Goal: Task Accomplishment & Management: Manage account settings

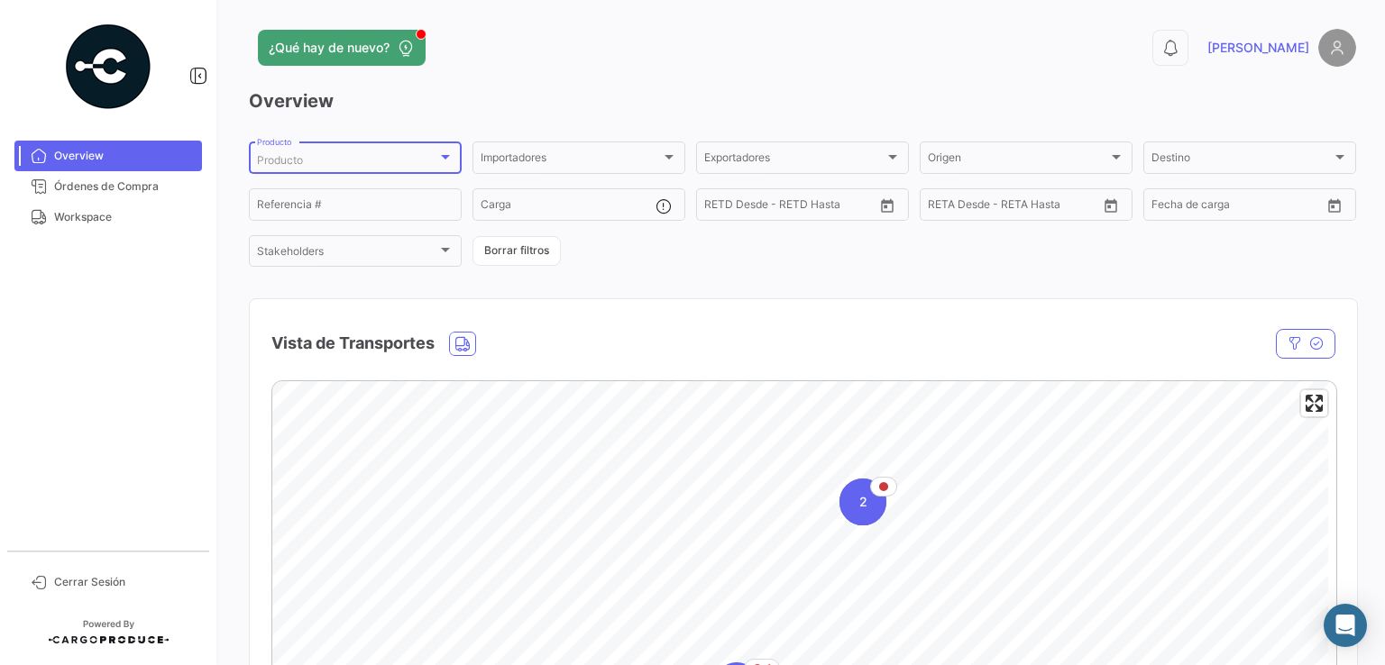
click at [341, 154] on div "Producto" at bounding box center [347, 160] width 180 height 13
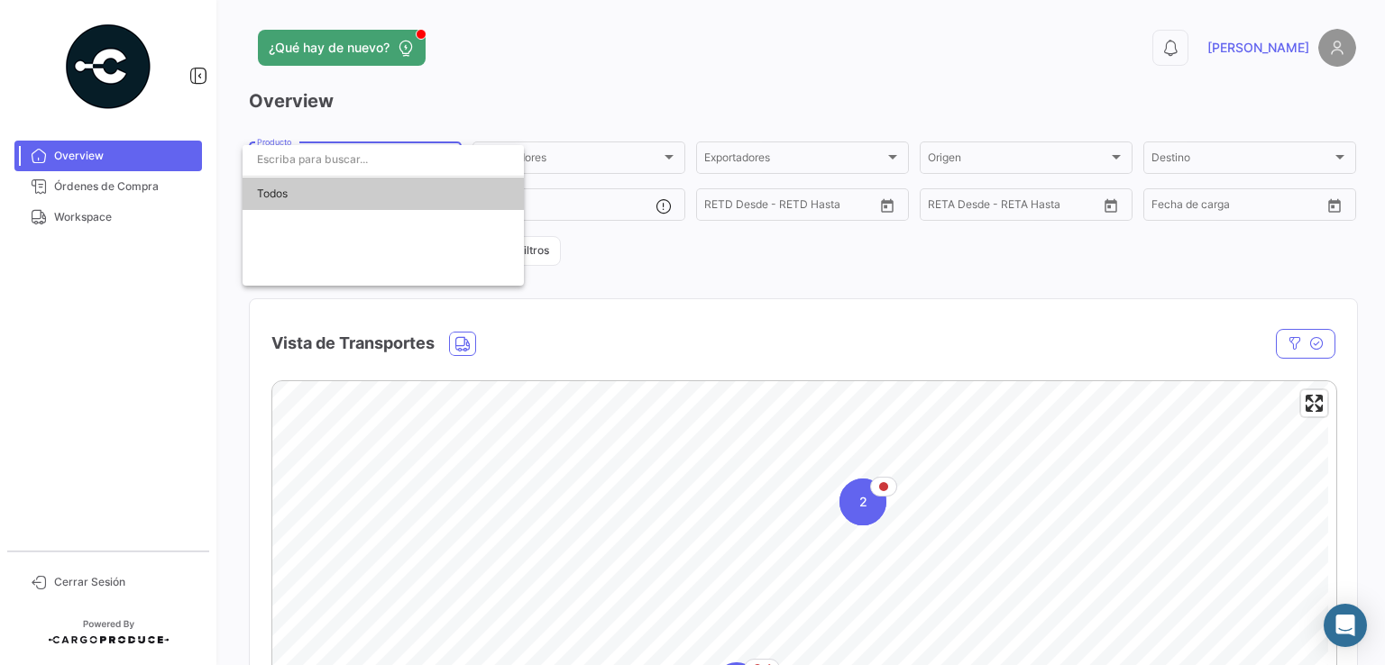
click at [529, 95] on div at bounding box center [692, 332] width 1385 height 665
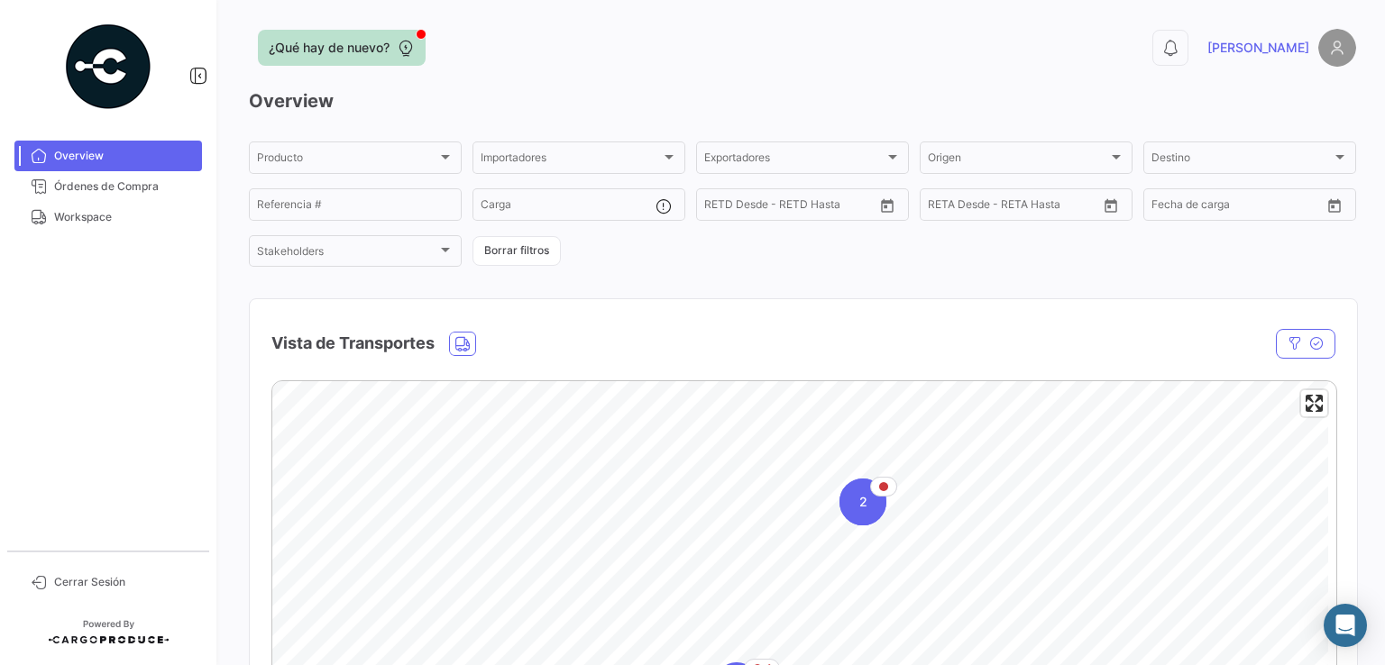
click at [317, 41] on span "¿Qué hay de nuevo?" at bounding box center [329, 48] width 121 height 18
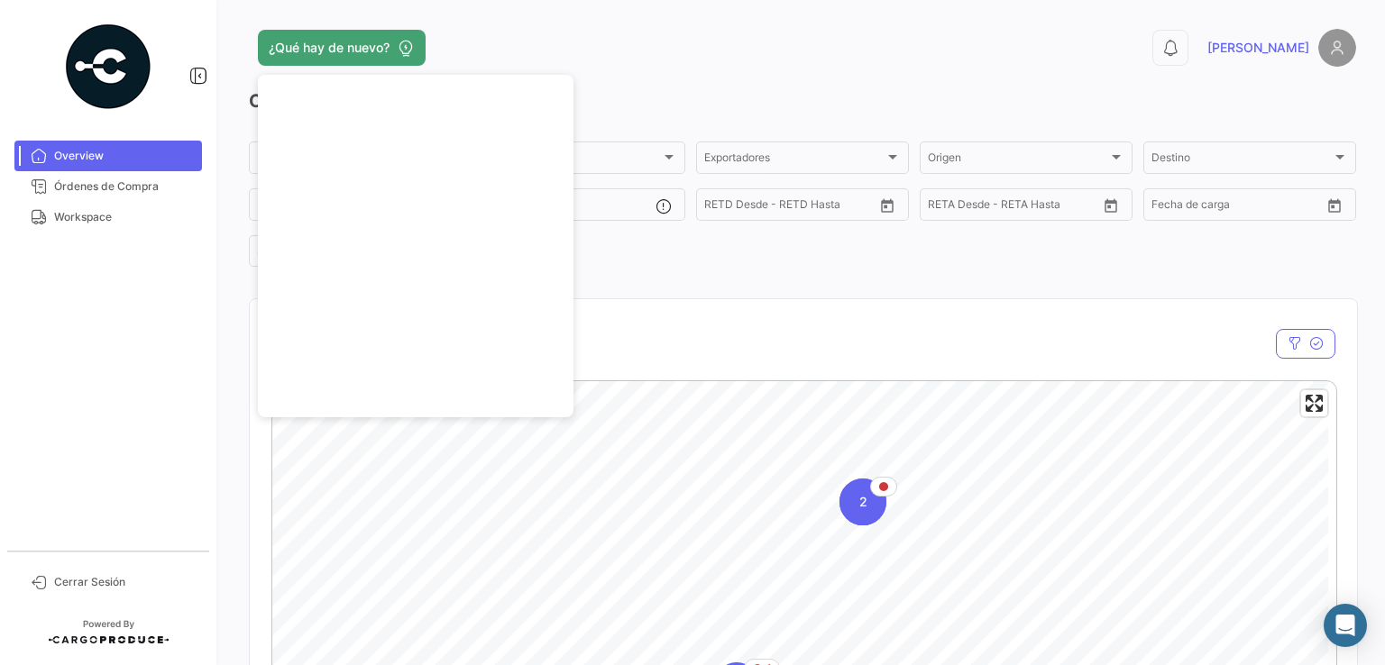
click at [610, 80] on app-header "¿Qué hay de nuevo? 0 [PERSON_NAME]" at bounding box center [802, 59] width 1107 height 60
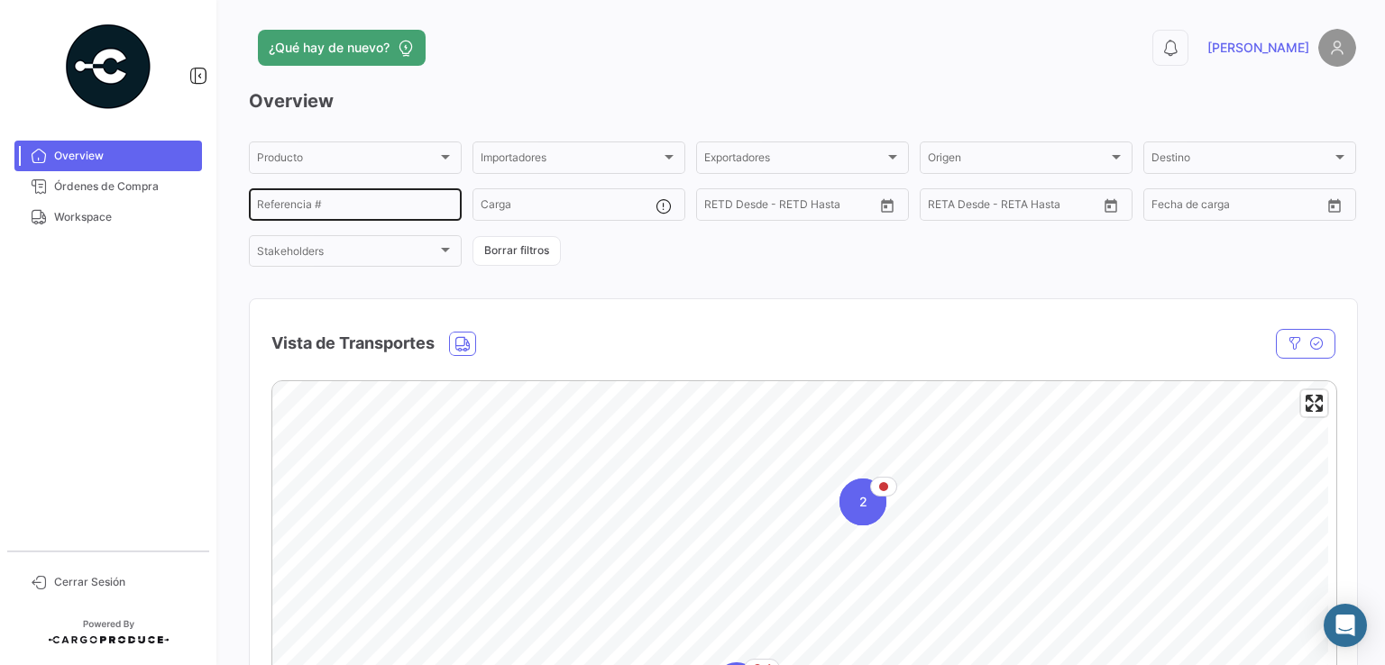
click at [274, 194] on div "Referencia #" at bounding box center [355, 203] width 197 height 35
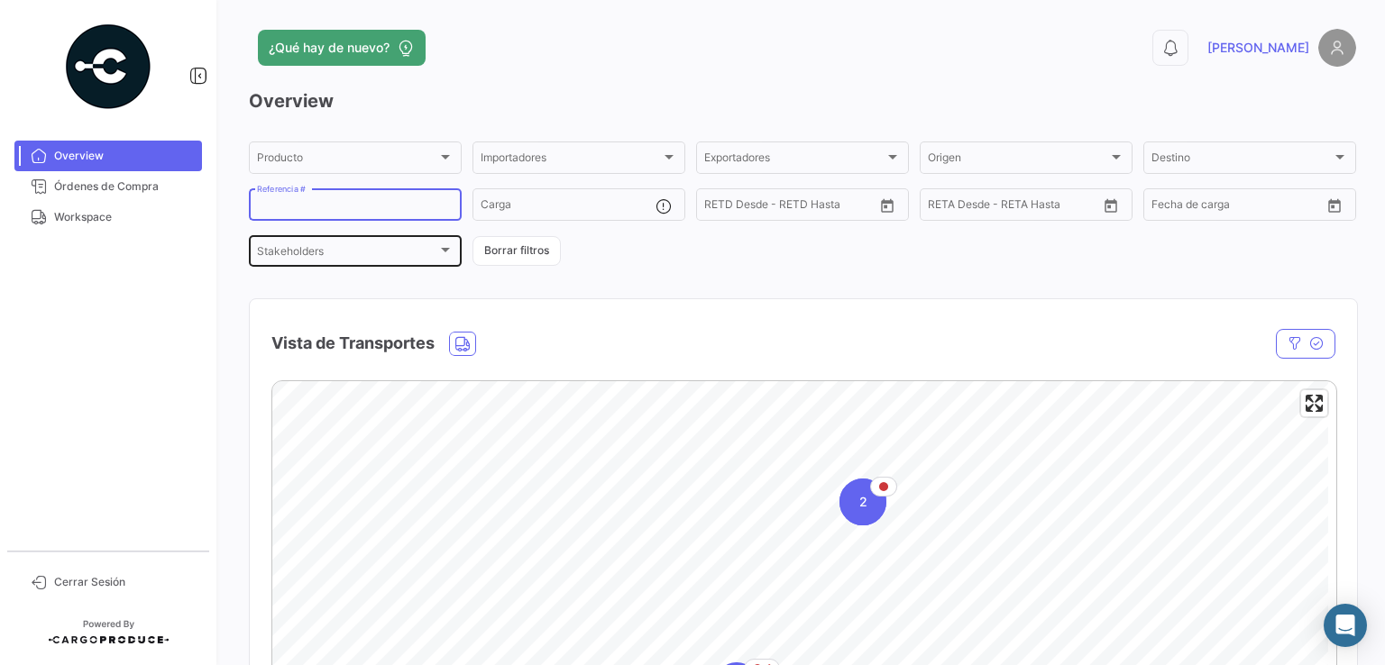
paste input "2526-T-0357"
type input "2526-T-0357"
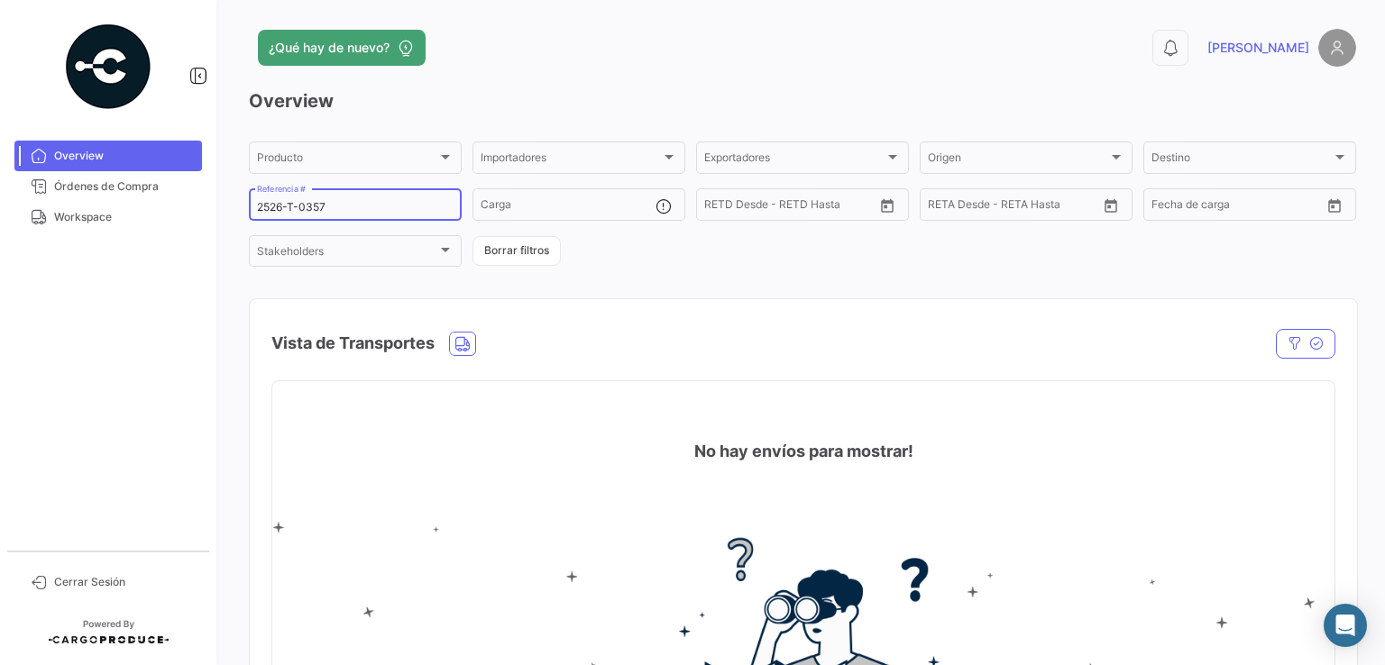
drag, startPoint x: 393, startPoint y: 204, endPoint x: 216, endPoint y: 214, distance: 177.0
click at [216, 214] on mat-sidenav-container "Overview Órdenes de Compra Workspace Cerrar Sesión ¿Qué hay de nuevo? 0 [PERSON…" at bounding box center [692, 332] width 1385 height 665
click at [86, 182] on span "Órdenes de Compra" at bounding box center [124, 187] width 141 height 16
click at [131, 194] on span "Órdenes de Compra" at bounding box center [124, 187] width 141 height 16
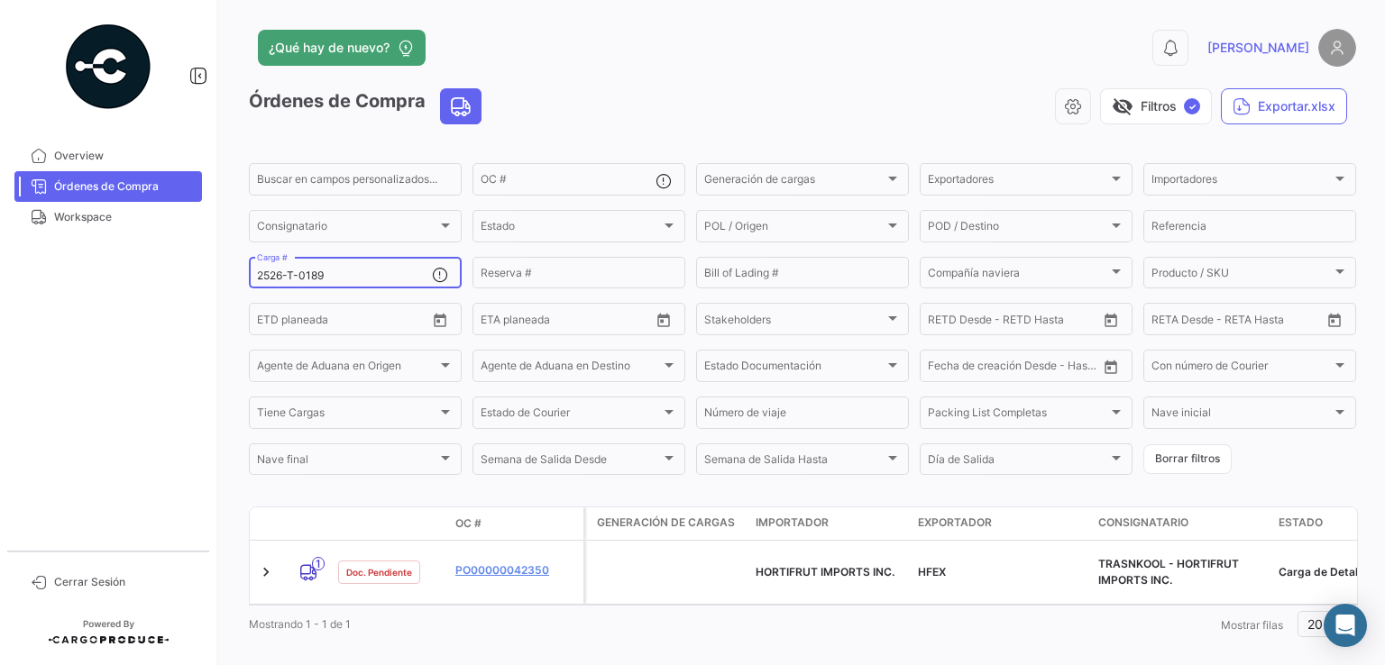
drag, startPoint x: 327, startPoint y: 280, endPoint x: 187, endPoint y: 278, distance: 140.7
click at [187, 278] on mat-sidenav-container "Overview Órdenes de Compra Workspace Cerrar Sesión ¿Qué hay de nuevo? 0 [PERSON…" at bounding box center [692, 332] width 1385 height 665
paste input "2526-T-0357"
type input "2526-T-0357"
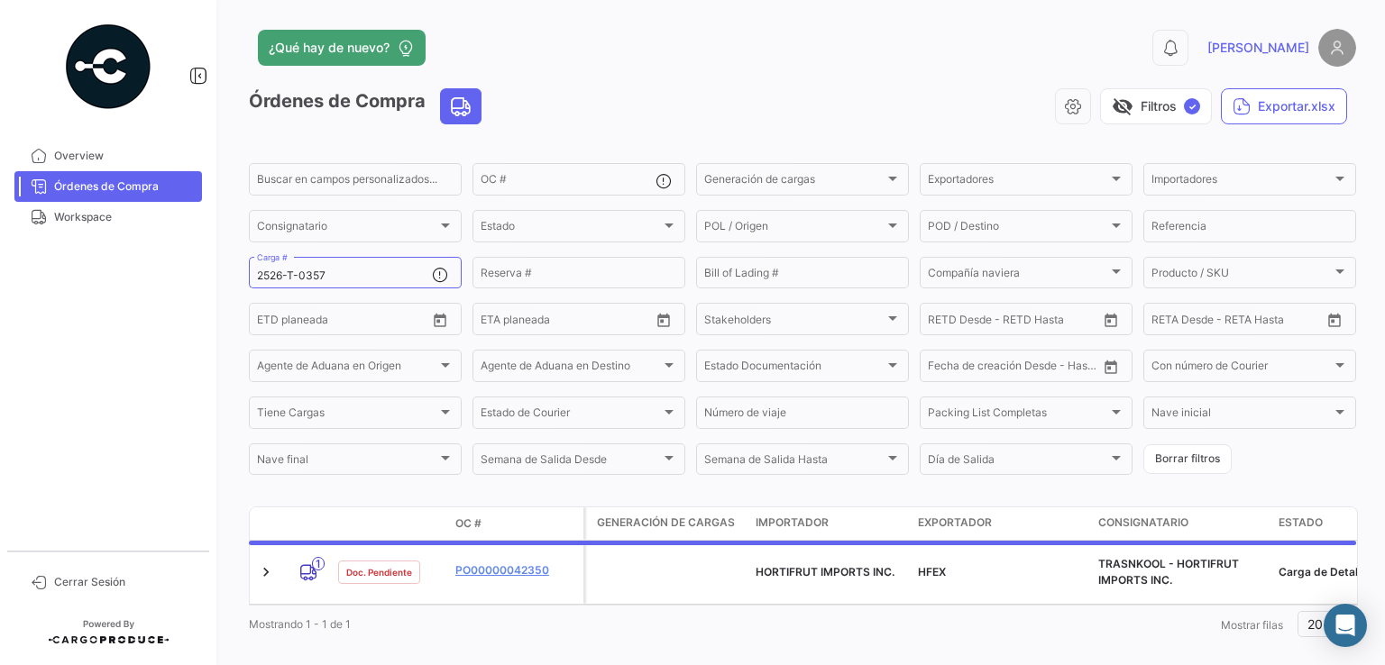
click at [190, 278] on mat-nav-list "Overview Órdenes de Compra Workspace" at bounding box center [108, 338] width 216 height 410
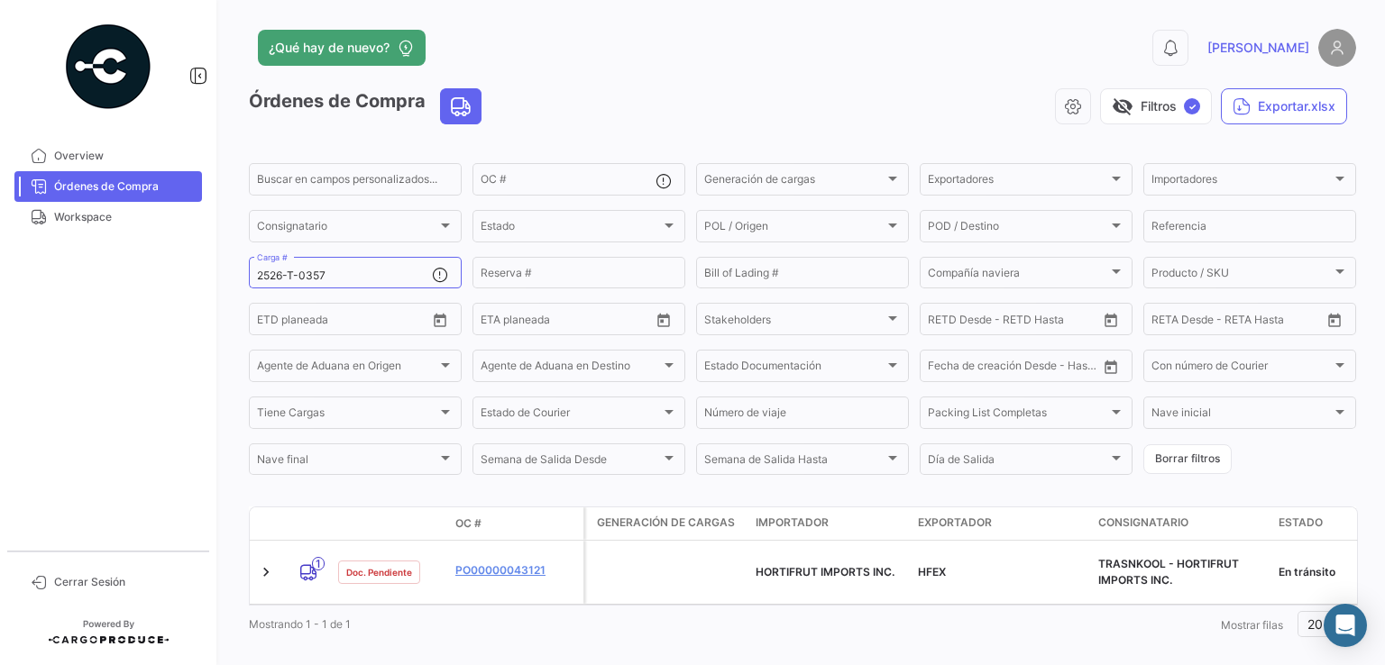
click at [193, 276] on mat-nav-list "Overview Órdenes de Compra Workspace" at bounding box center [108, 338] width 216 height 410
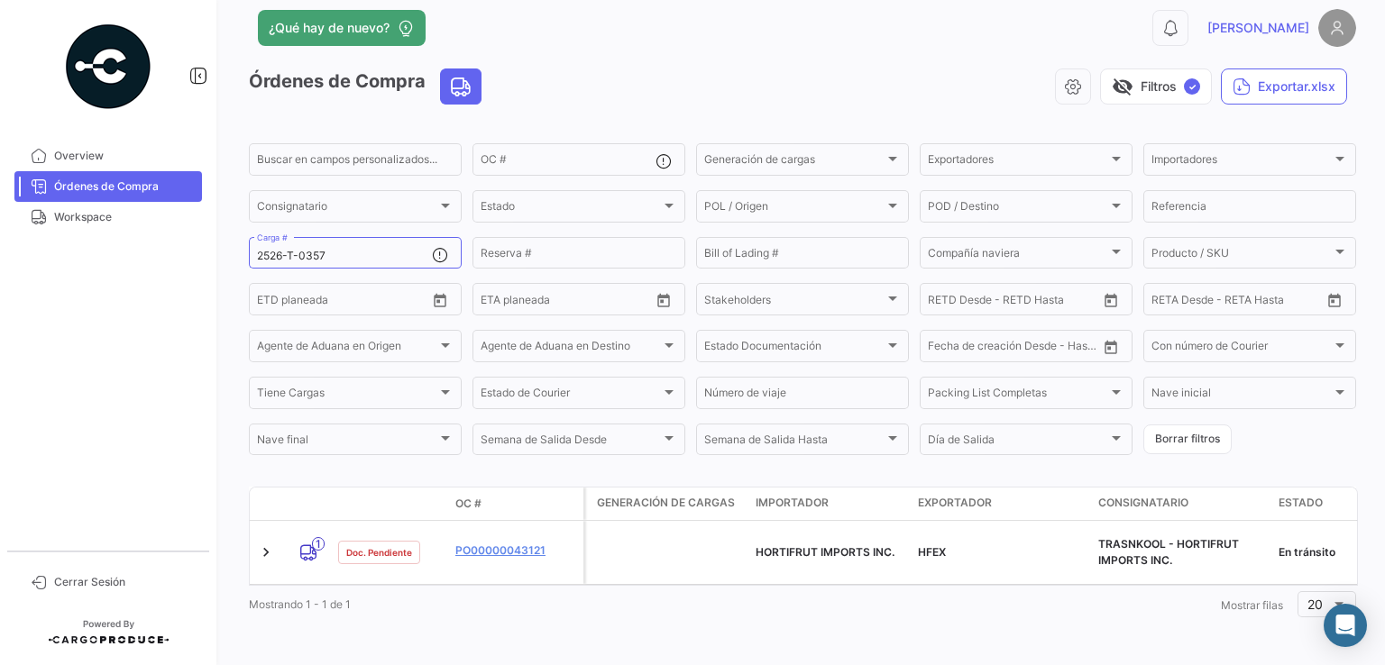
scroll to position [36, 0]
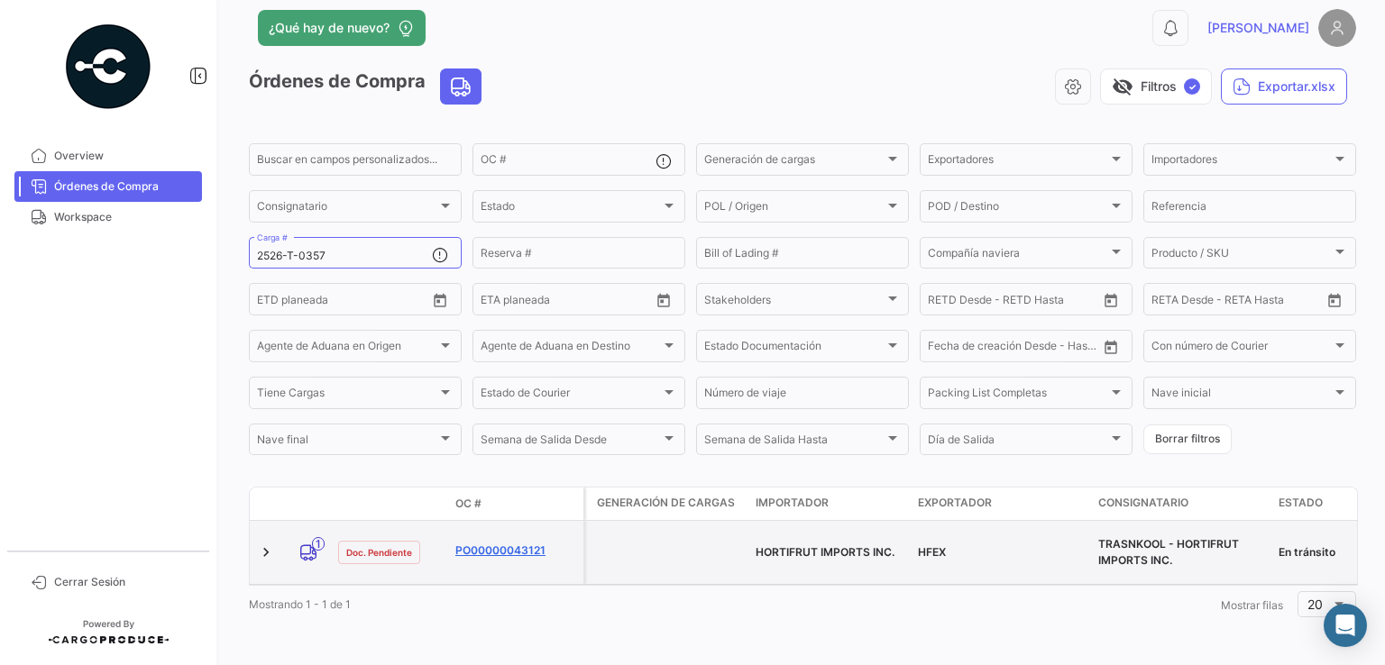
click at [501, 543] on link "PO00000043121" at bounding box center [515, 551] width 121 height 16
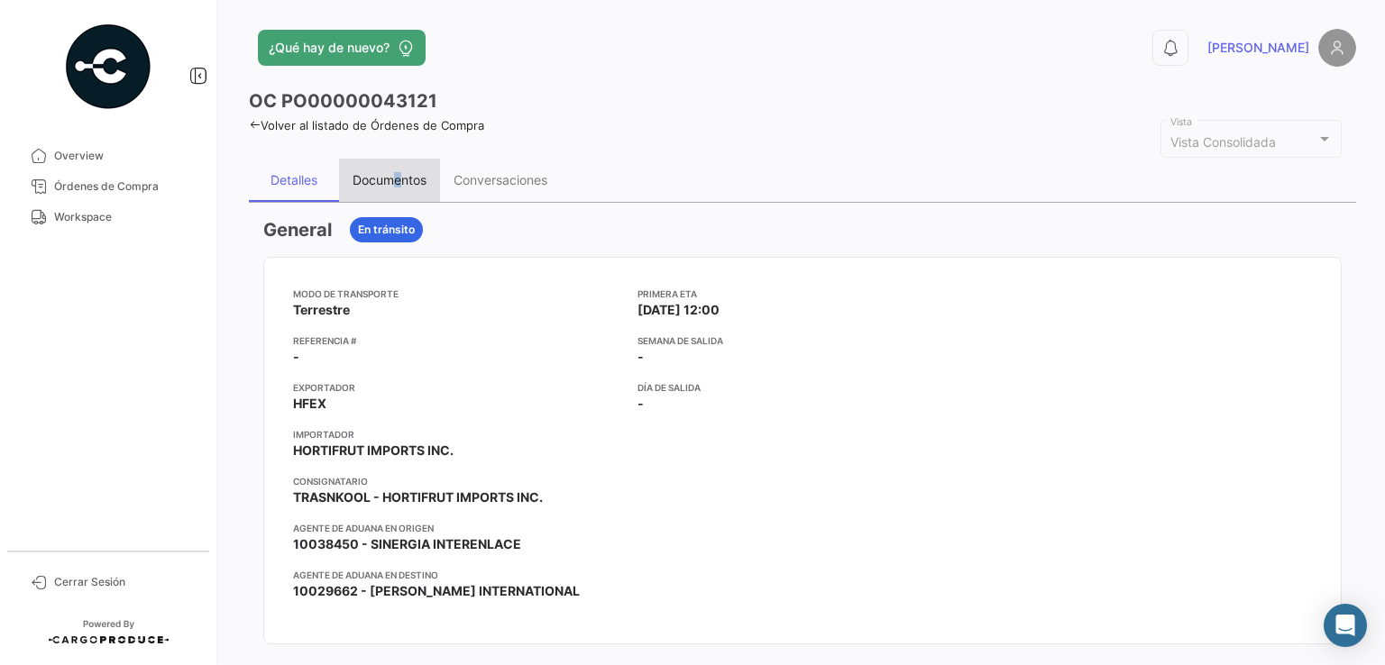
click at [399, 181] on div "Documentos" at bounding box center [390, 179] width 74 height 15
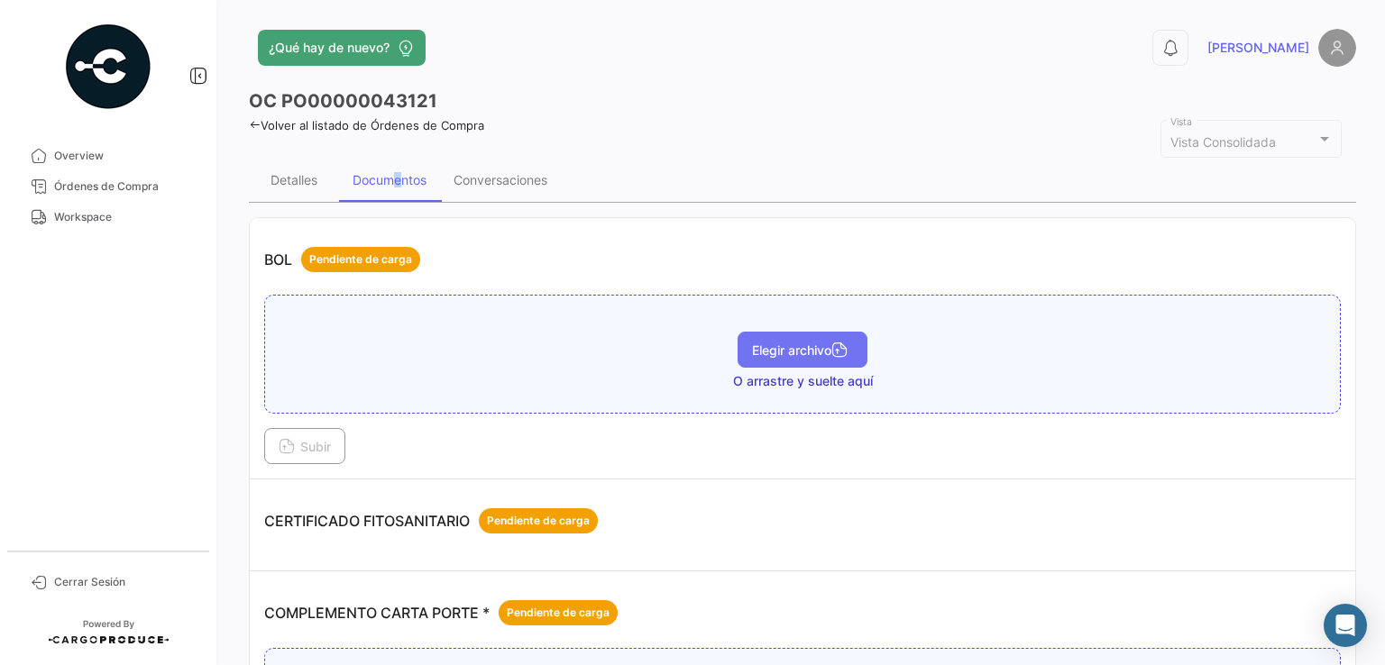
click at [792, 346] on span "Elegir archivo" at bounding box center [802, 350] width 101 height 15
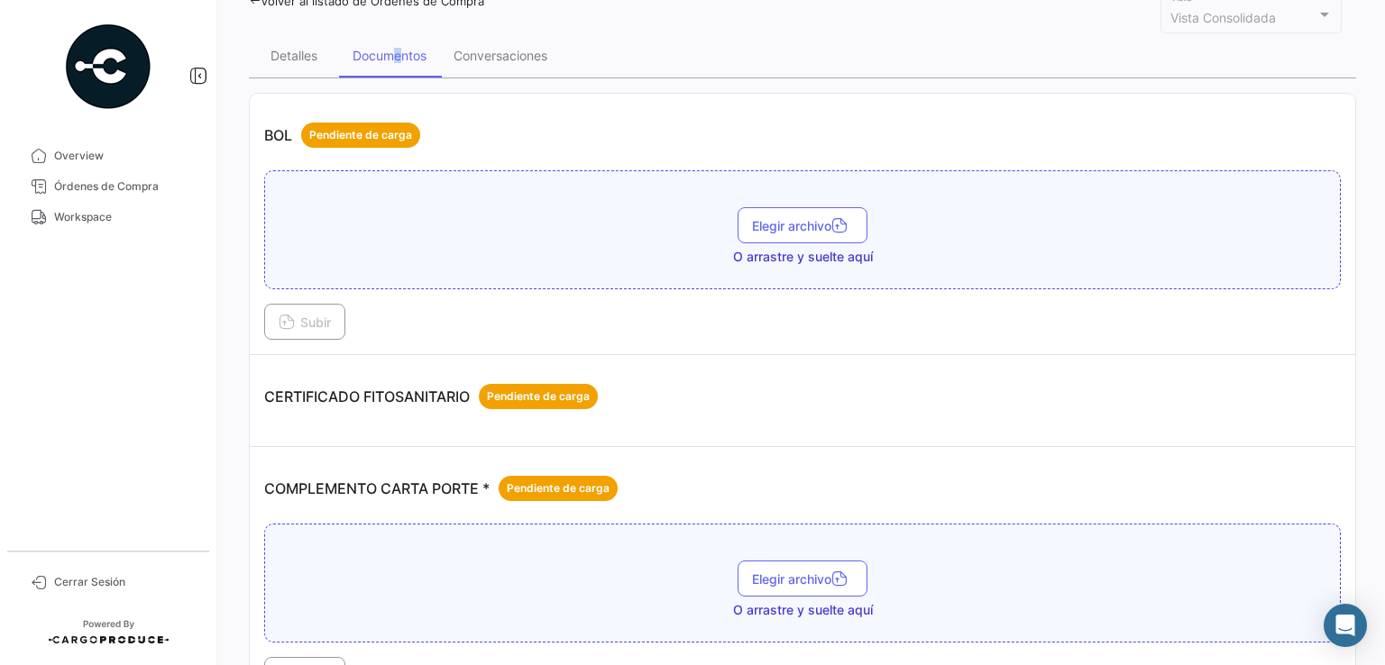
scroll to position [180, 0]
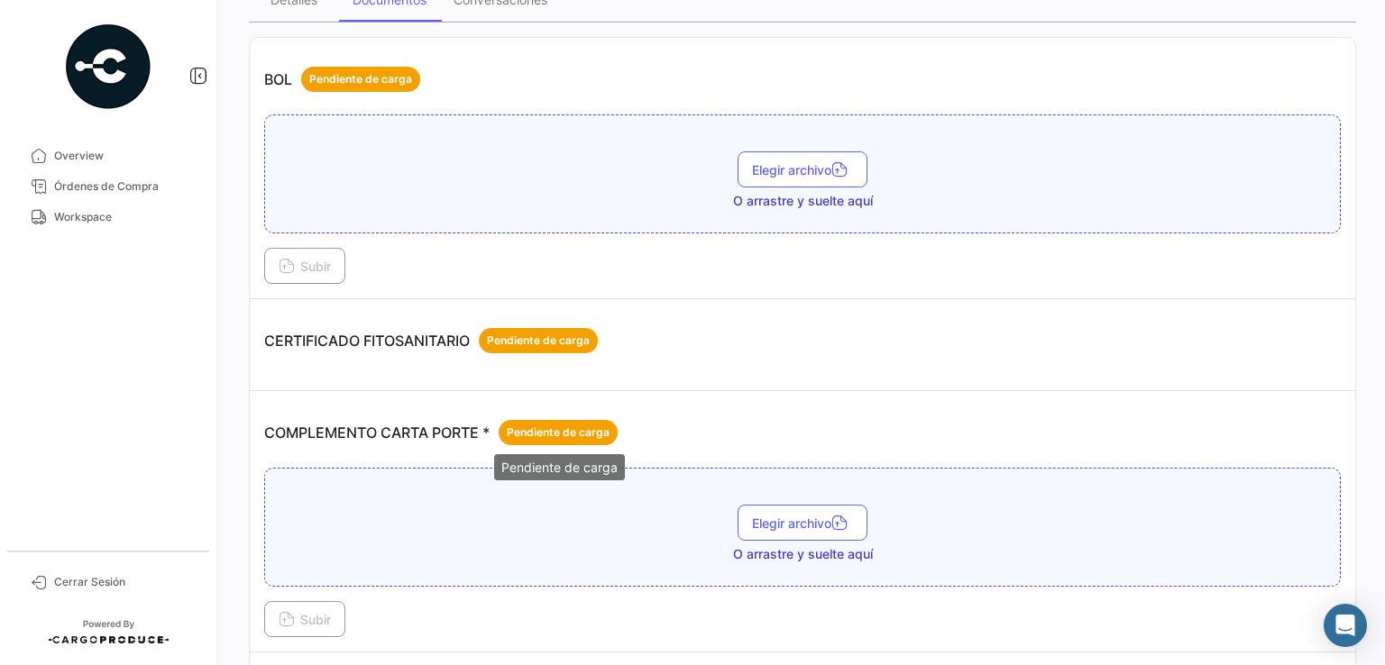
click at [570, 430] on span "Pendiente de carga" at bounding box center [558, 433] width 103 height 16
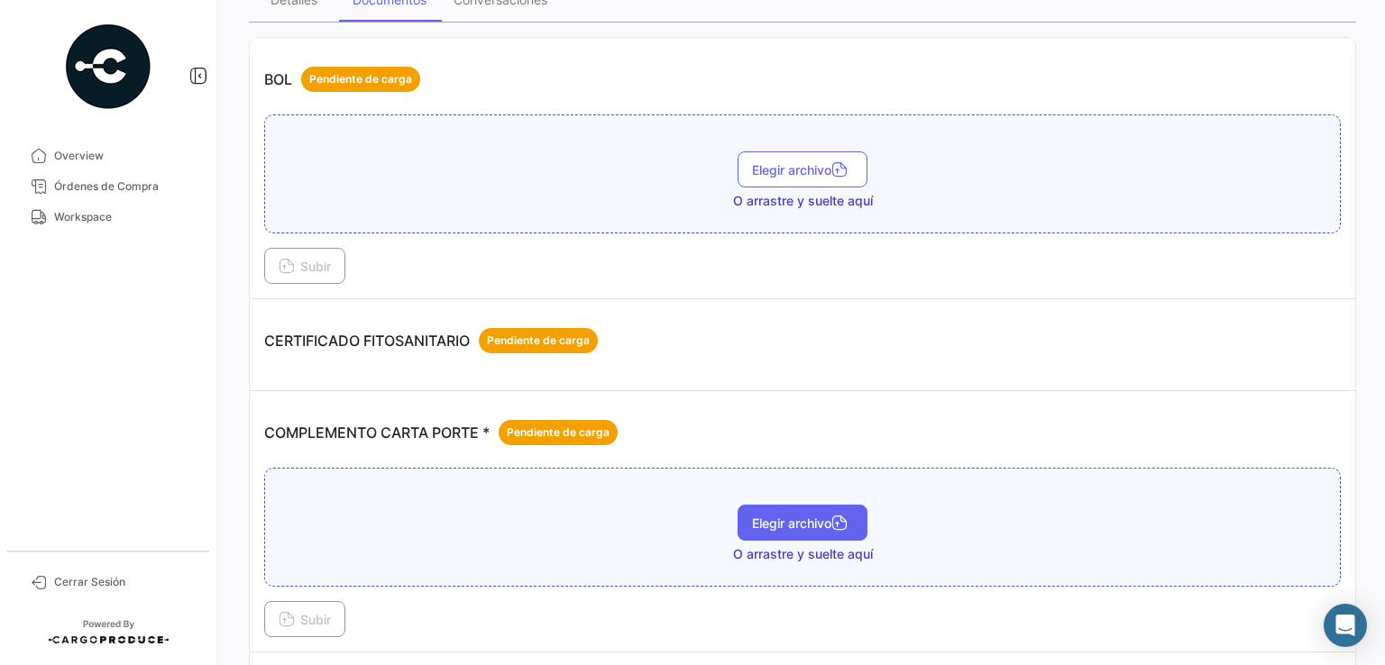
click at [794, 505] on button "Elegir archivo" at bounding box center [803, 523] width 130 height 36
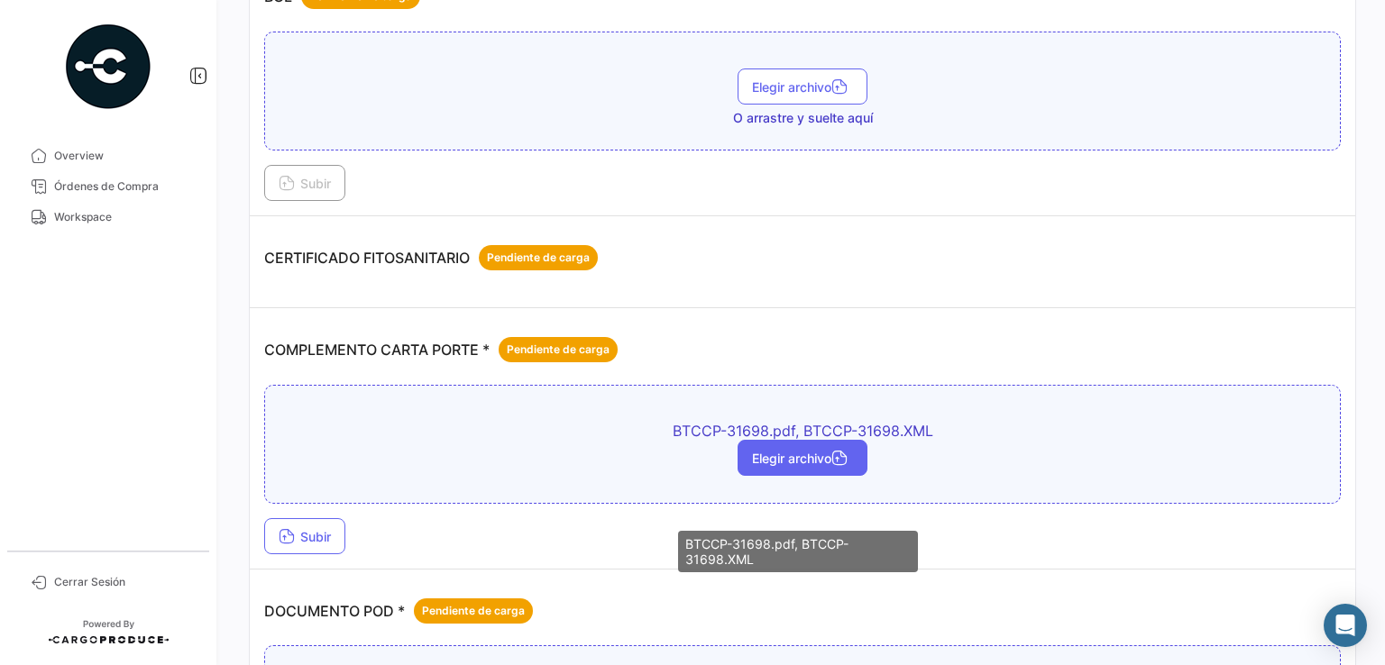
scroll to position [361, 0]
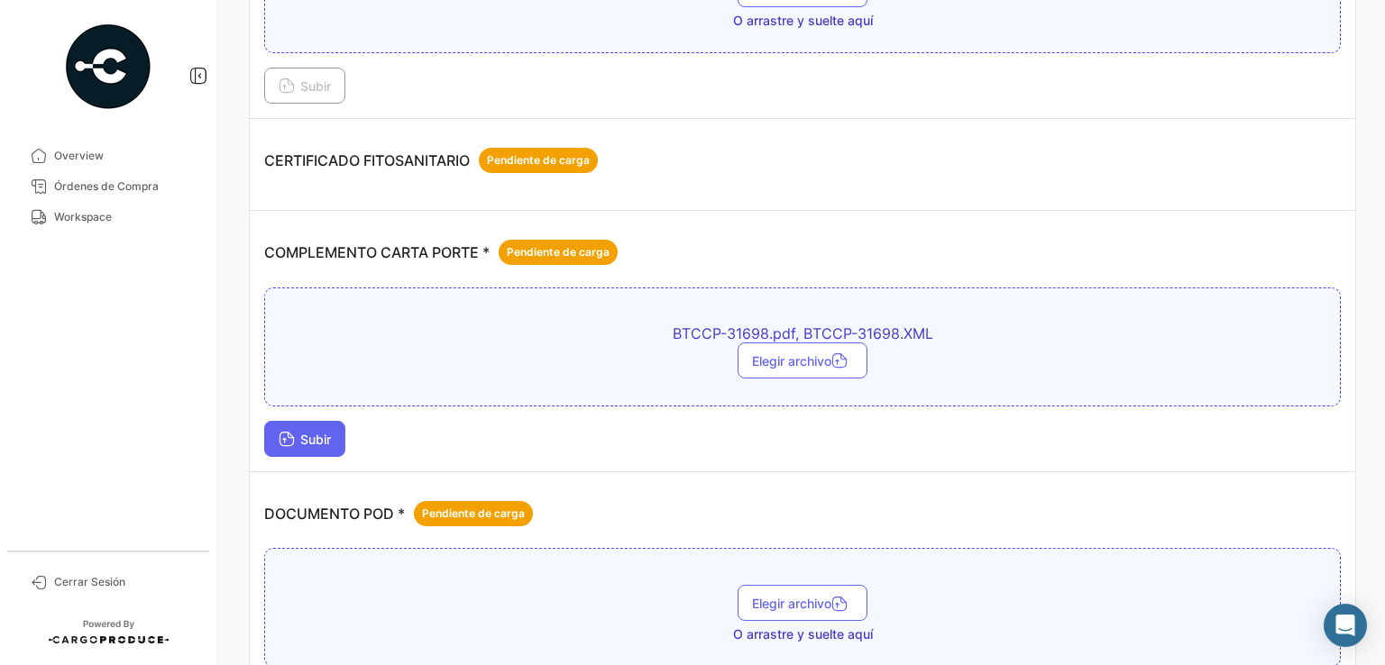
click at [296, 432] on span "Subir" at bounding box center [305, 439] width 52 height 15
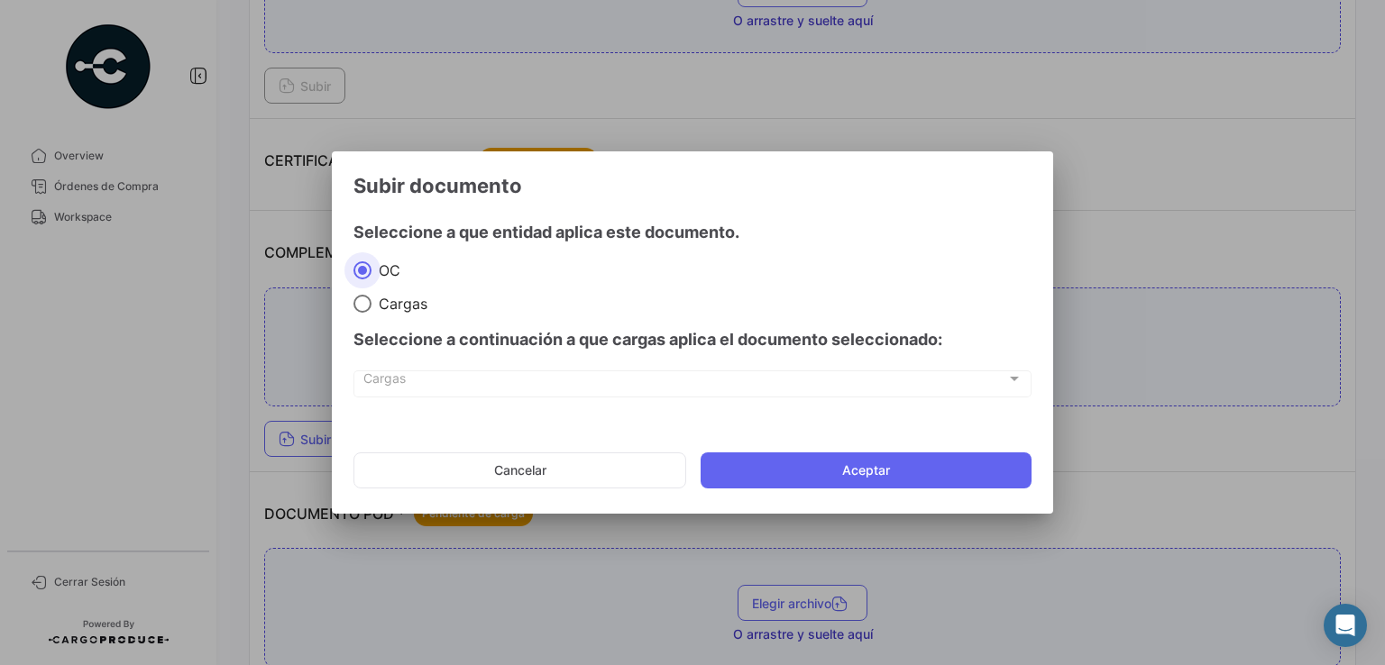
click at [393, 306] on span "Cargas" at bounding box center [400, 304] width 56 height 18
click at [372, 306] on input "Cargas" at bounding box center [362, 304] width 18 height 18
radio input "true"
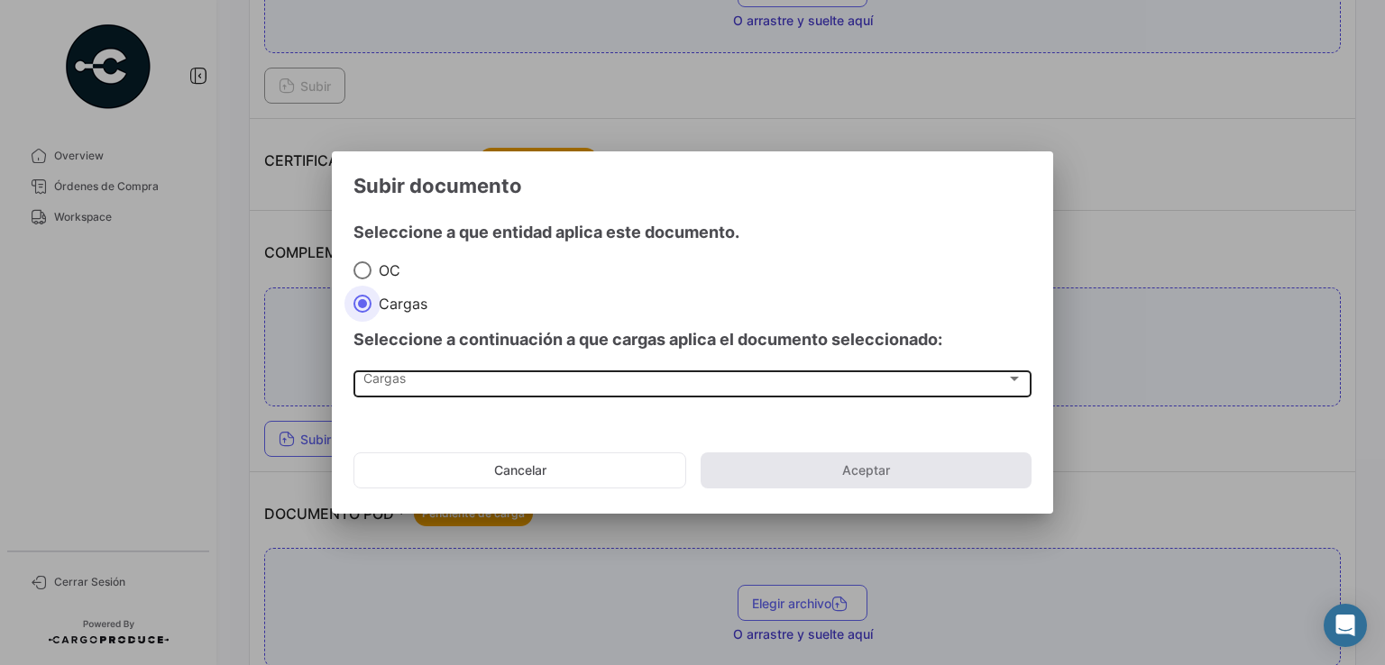
click at [484, 385] on div "Cargas" at bounding box center [684, 382] width 643 height 15
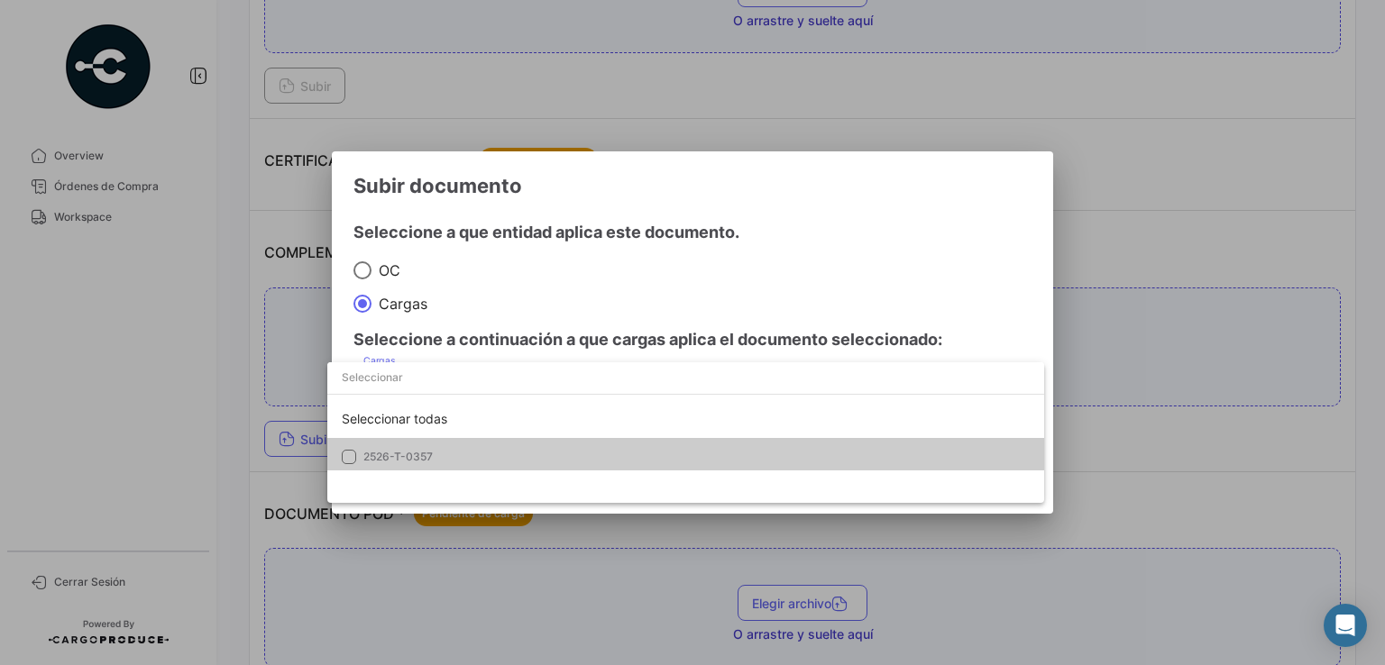
click at [463, 453] on span "2526-T-0357" at bounding box center [489, 457] width 252 height 16
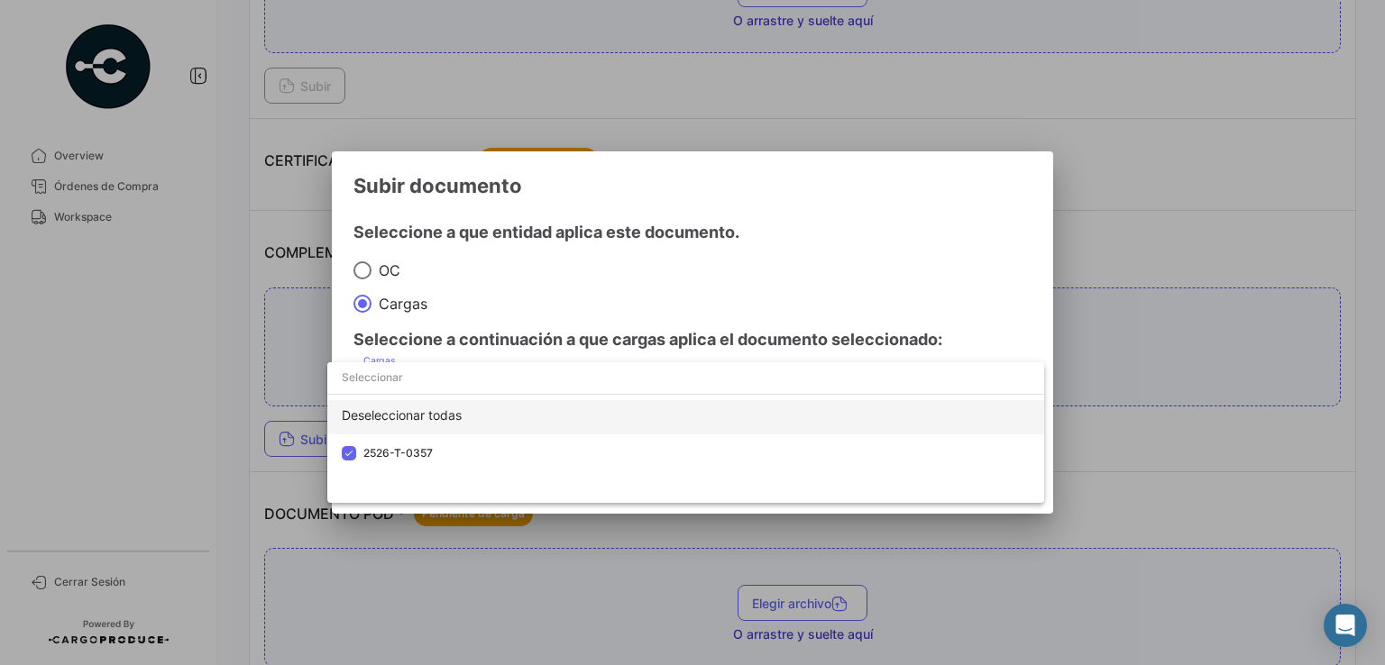
scroll to position [5, 0]
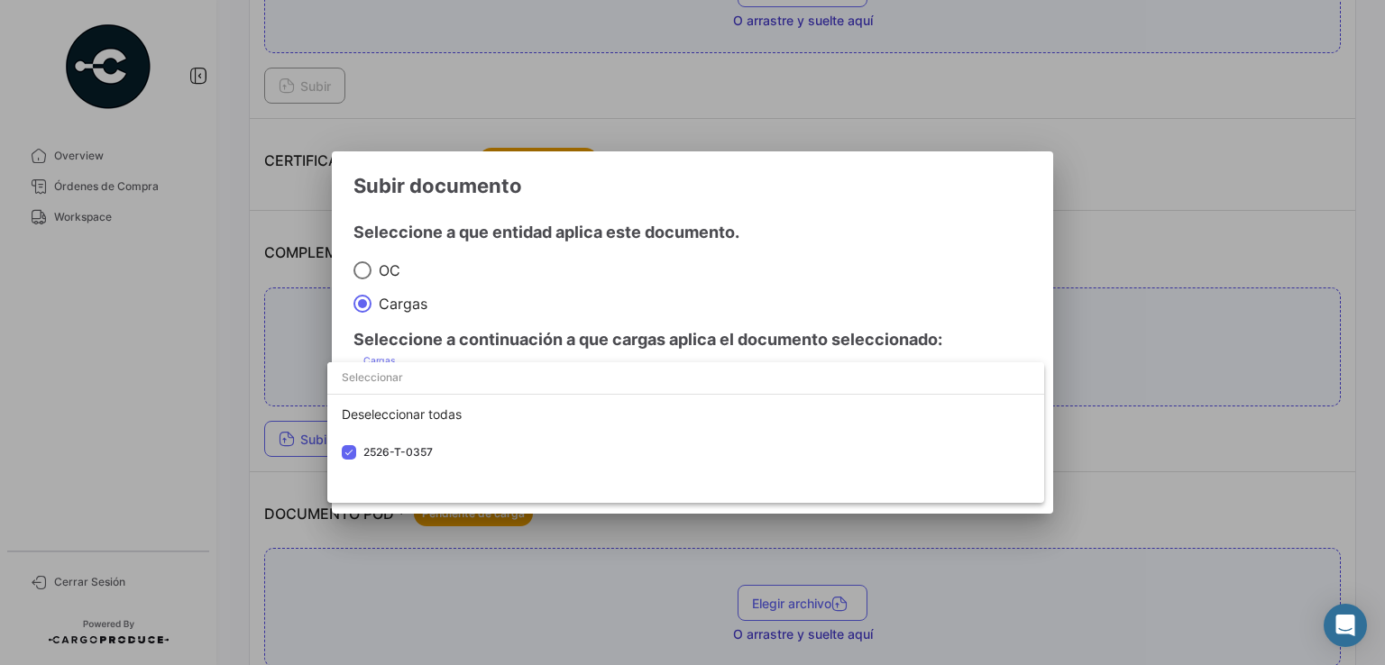
click at [977, 302] on div at bounding box center [692, 332] width 1385 height 665
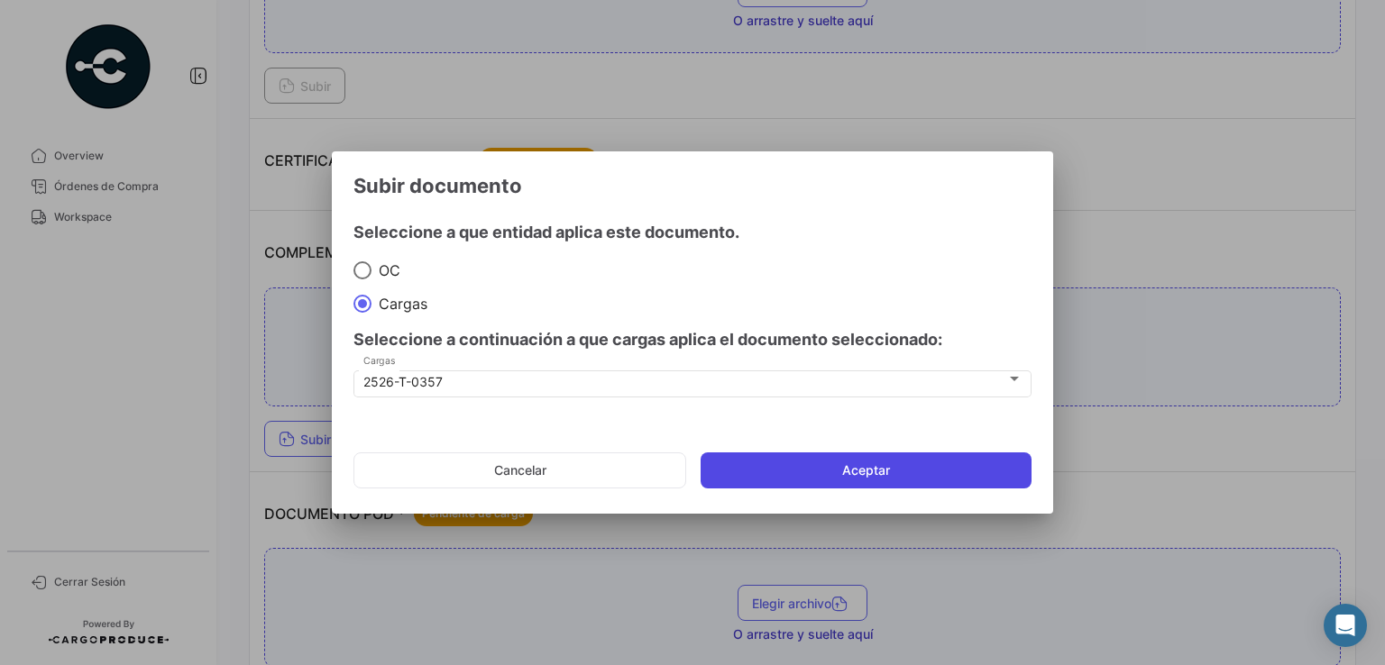
click at [902, 478] on button "Aceptar" at bounding box center [866, 471] width 331 height 36
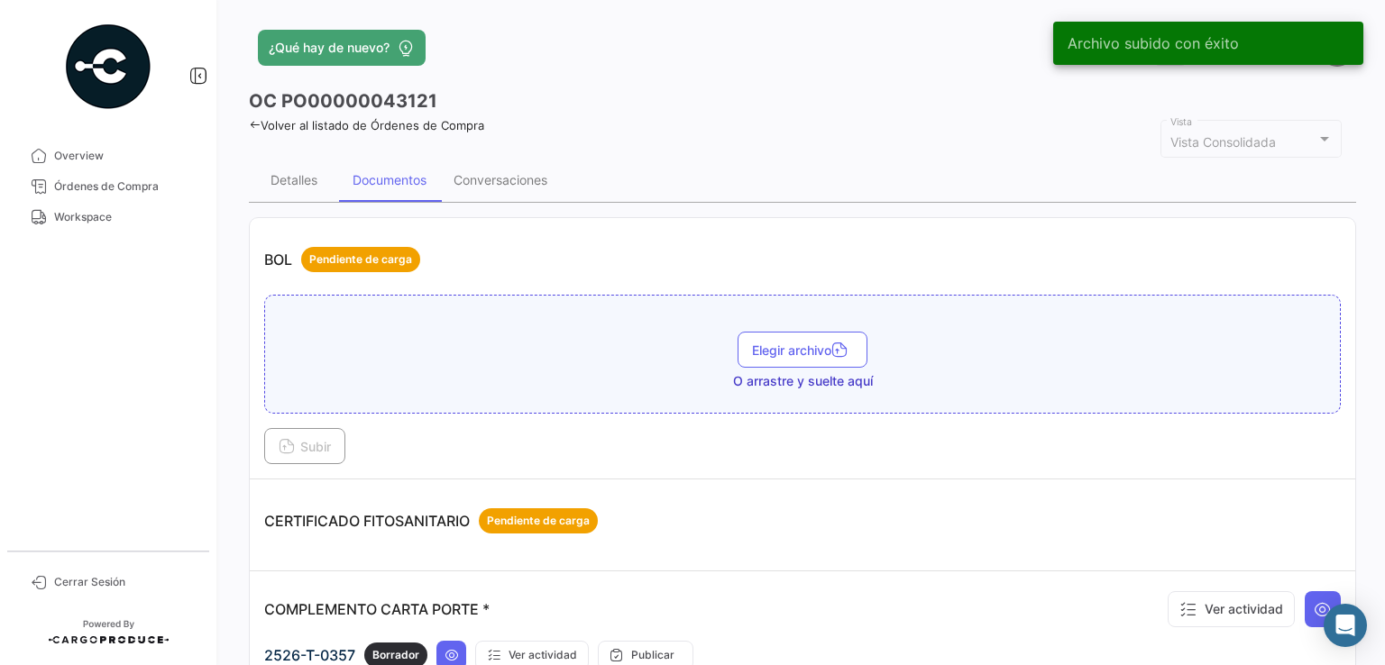
scroll to position [0, 0]
